Goal: Task Accomplishment & Management: Manage account settings

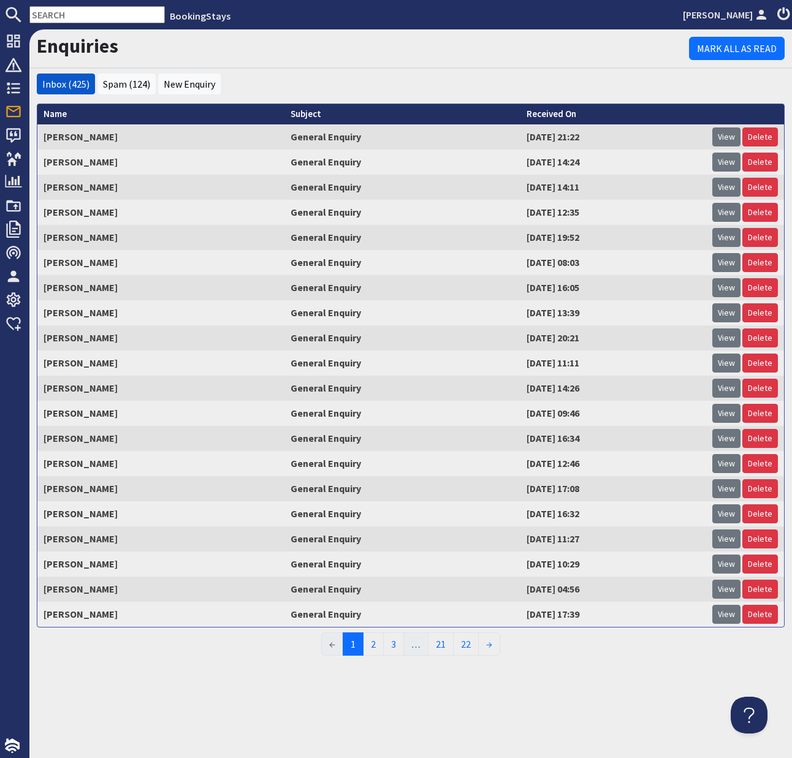
click at [84, 138] on td "[PERSON_NAME]" at bounding box center [160, 136] width 247 height 25
click at [84, 140] on td "[PERSON_NAME]" at bounding box center [160, 136] width 247 height 25
click at [725, 133] on link "View" at bounding box center [726, 137] width 28 height 19
click at [373, 647] on link "2" at bounding box center [373, 644] width 21 height 23
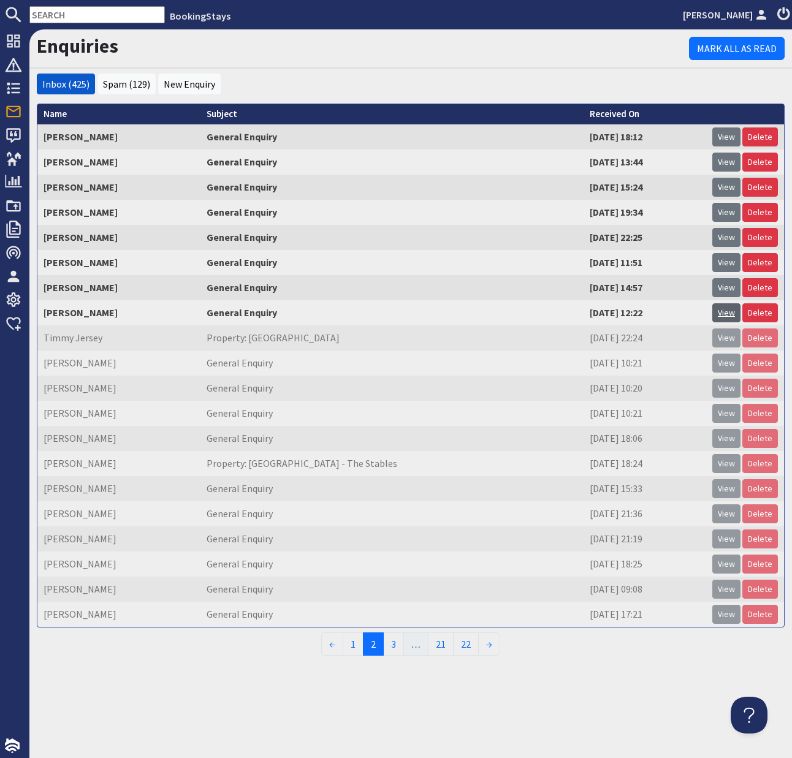
click at [725, 315] on link "View" at bounding box center [726, 312] width 28 height 19
click at [728, 313] on link "View" at bounding box center [726, 312] width 28 height 19
click at [727, 289] on link "View" at bounding box center [726, 287] width 28 height 19
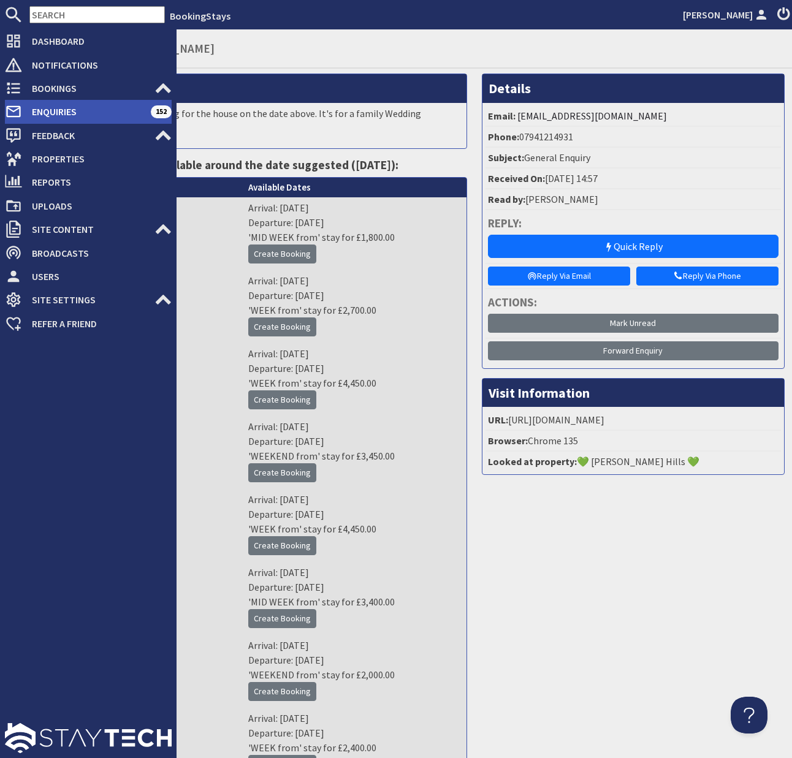
click at [42, 107] on span "Enquiries" at bounding box center [86, 112] width 129 height 20
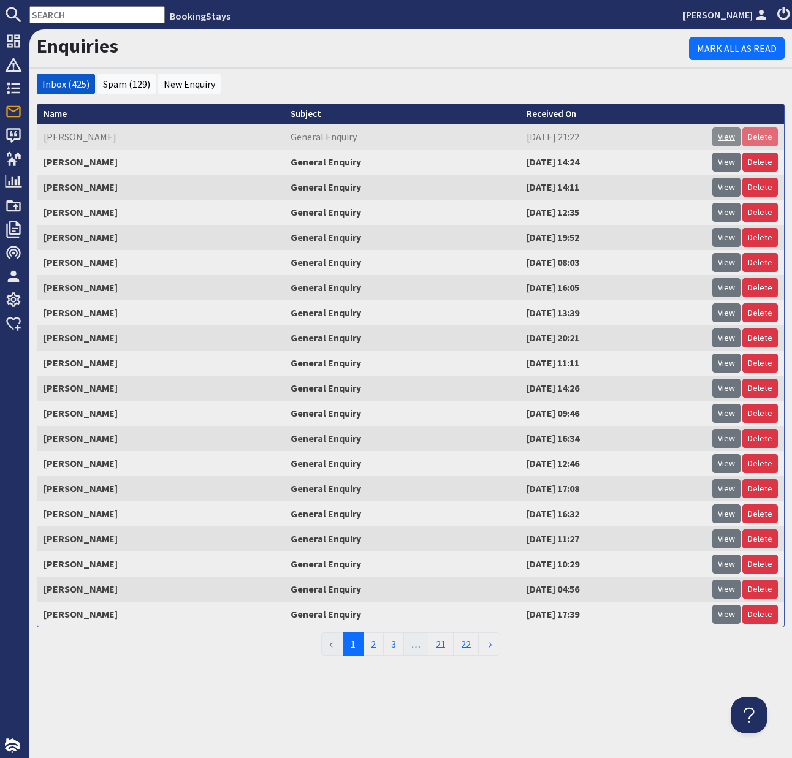
click at [728, 135] on link "View" at bounding box center [726, 137] width 28 height 19
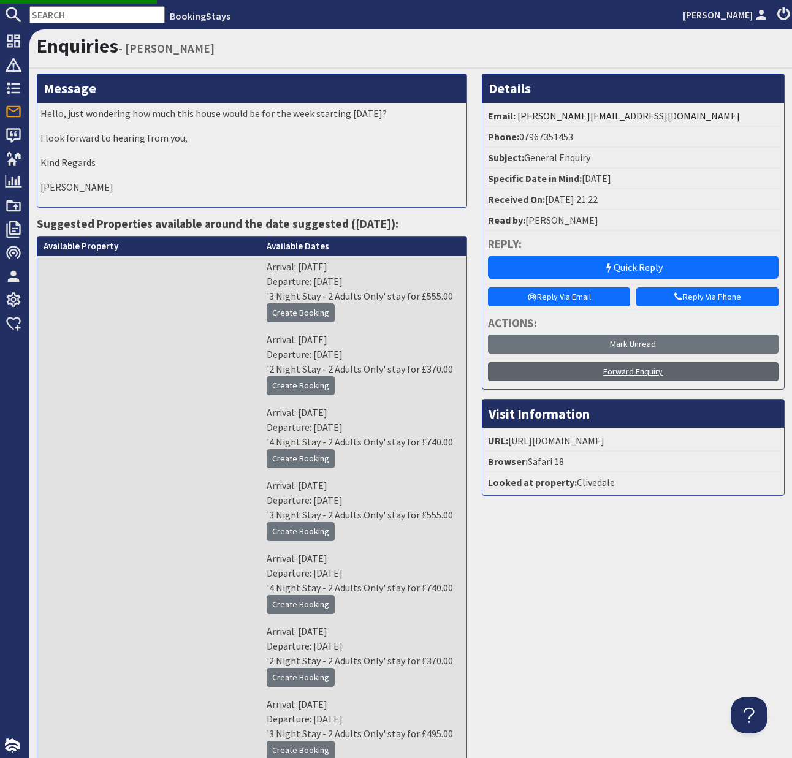
click at [644, 376] on link "Forward Enquiry" at bounding box center [633, 371] width 291 height 19
click at [647, 371] on link "Forward Enquiry" at bounding box center [633, 371] width 291 height 19
click at [649, 373] on link "Forward Enquiry" at bounding box center [633, 371] width 291 height 19
